Goal: Find specific page/section: Find specific page/section

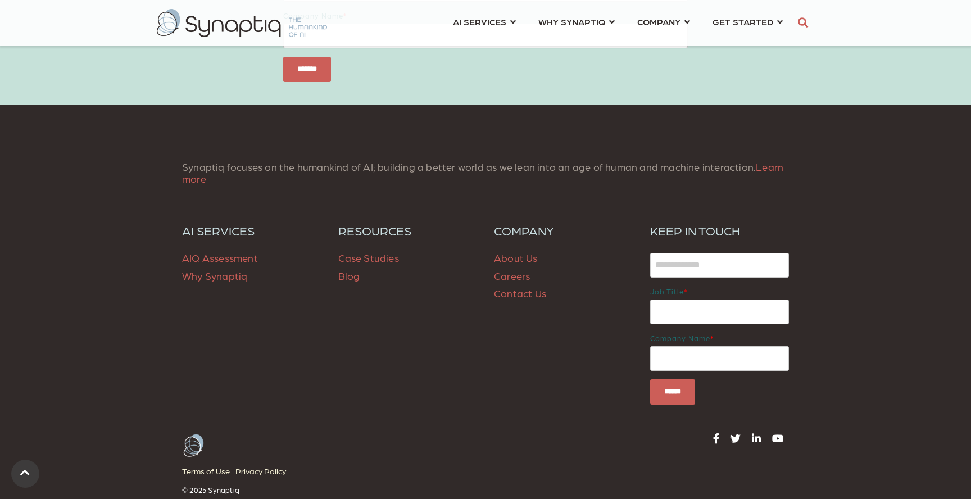
scroll to position [1681, 0]
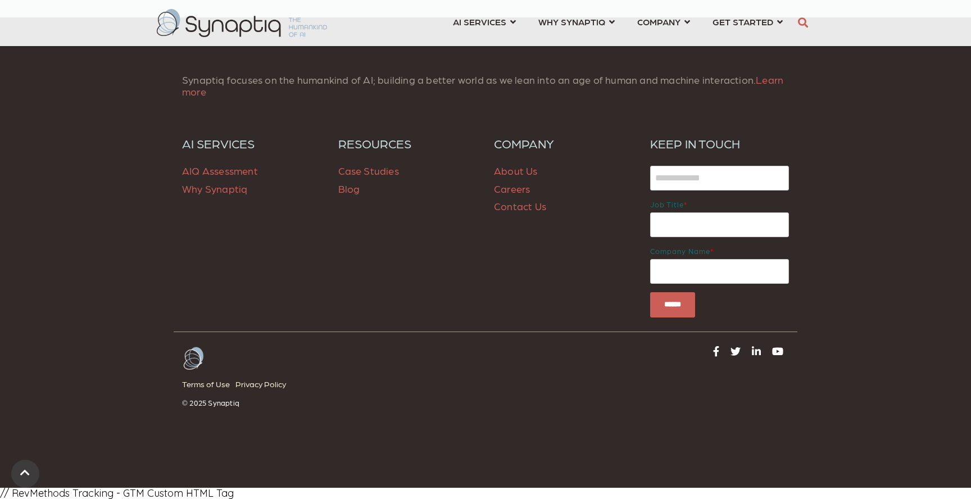
click at [514, 194] on link "Careers" at bounding box center [512, 189] width 36 height 12
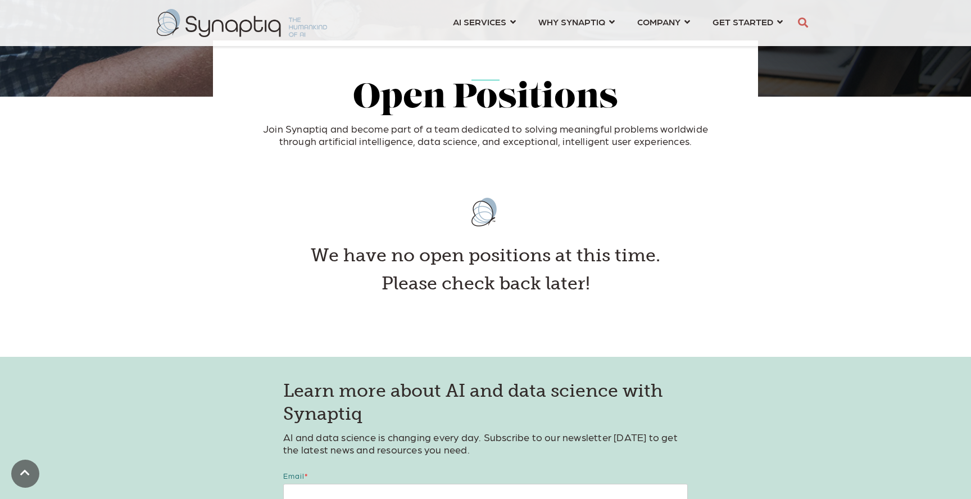
scroll to position [201, 0]
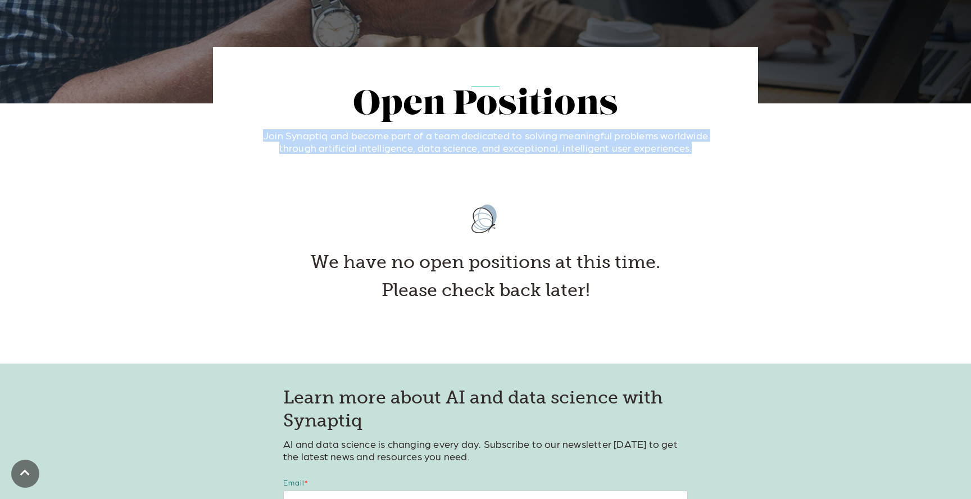
drag, startPoint x: 268, startPoint y: 137, endPoint x: 687, endPoint y: 155, distance: 419.7
click at [687, 155] on div "Open Positions Join Synaptiq and become part of a team dedicated to solving mea…" at bounding box center [485, 119] width 489 height 89
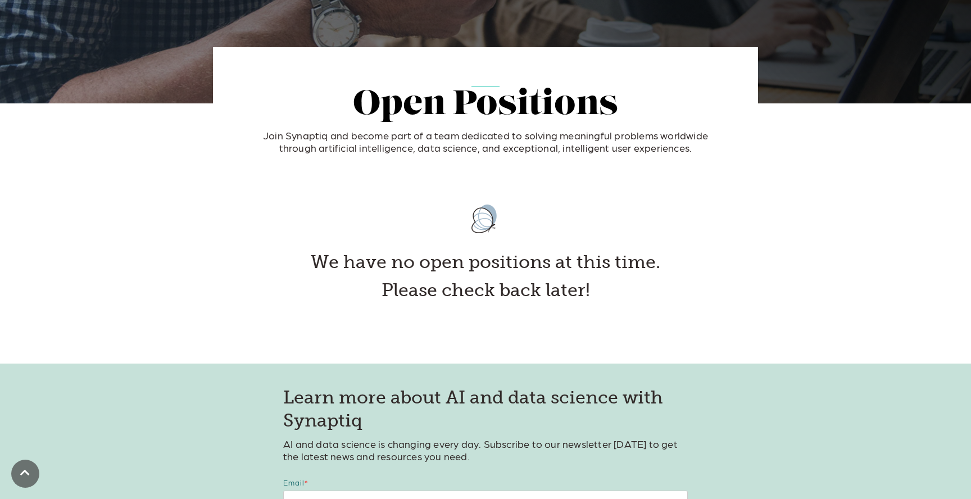
click at [695, 204] on h4 at bounding box center [486, 218] width 450 height 53
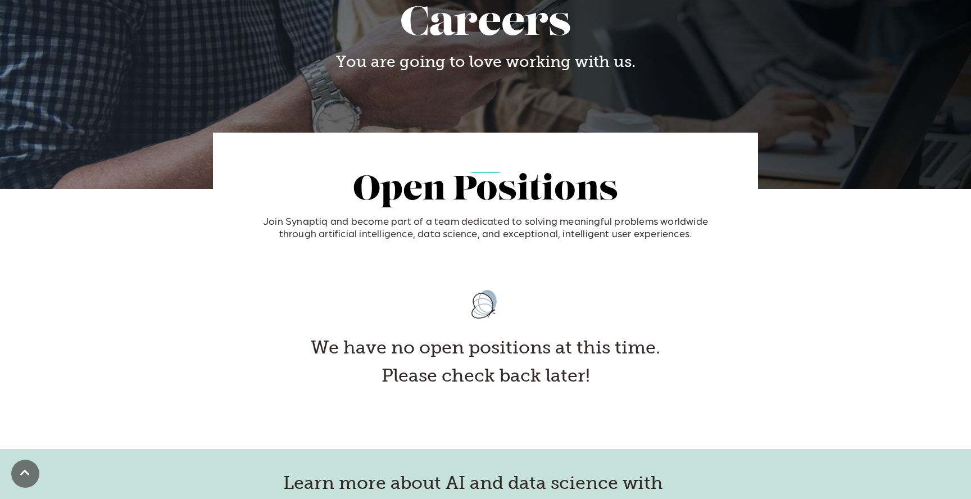
scroll to position [115, 0]
click at [582, 196] on h2 "Open Positions" at bounding box center [486, 191] width 472 height 37
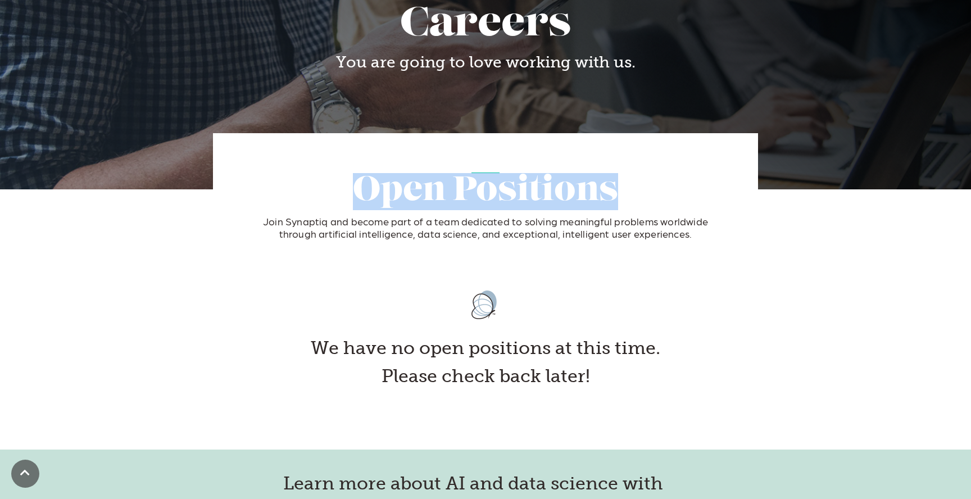
drag, startPoint x: 606, startPoint y: 192, endPoint x: 361, endPoint y: 193, distance: 245.6
click at [343, 196] on h2 "Open Positions" at bounding box center [486, 191] width 472 height 37
click at [415, 188] on h2 "Open Positions" at bounding box center [486, 191] width 472 height 37
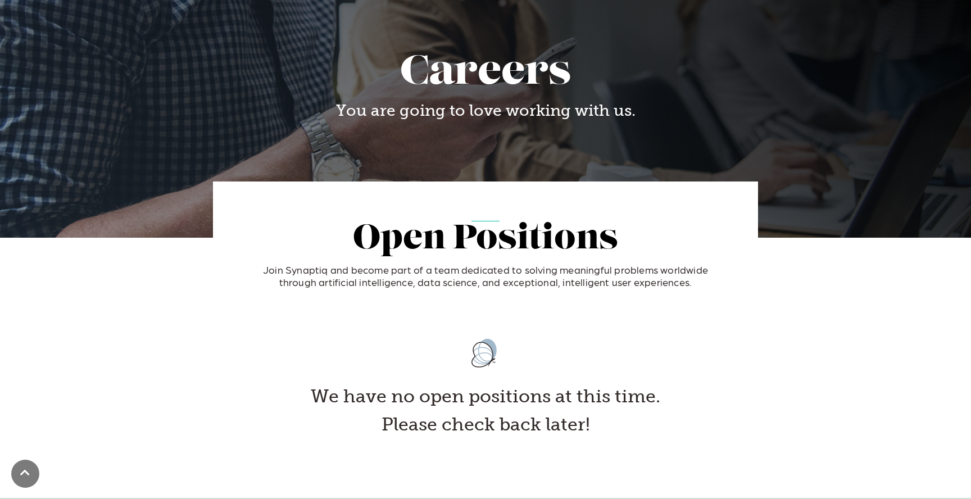
scroll to position [67, 0]
